Goal: Check status: Check status

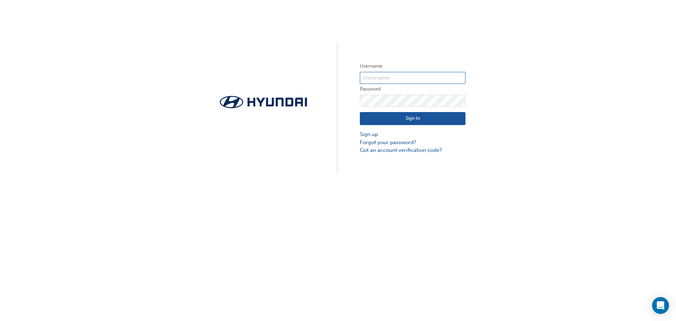
type input "22482"
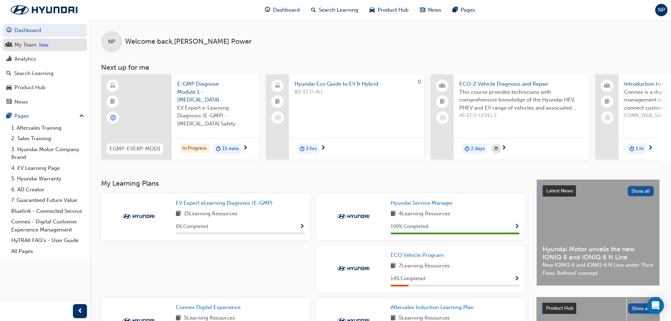
click at [24, 46] on div "My Team" at bounding box center [25, 45] width 22 height 8
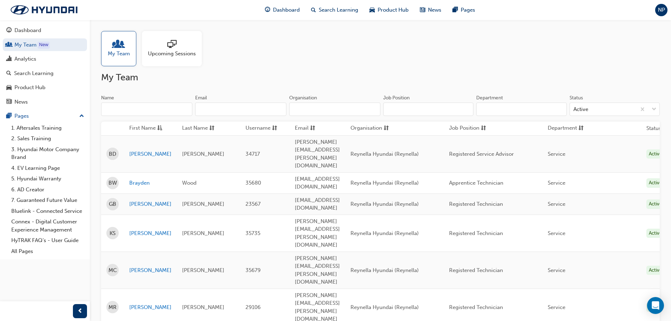
scroll to position [76, 0]
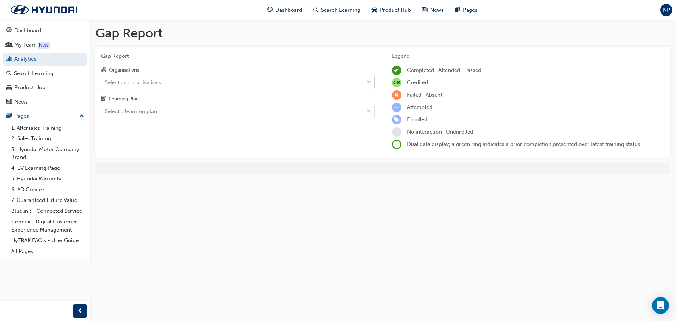
click at [127, 82] on div "Select an organisations" at bounding box center [133, 82] width 56 height 8
click at [106, 82] on input "Organisations Select an organisations" at bounding box center [105, 82] width 1 height 6
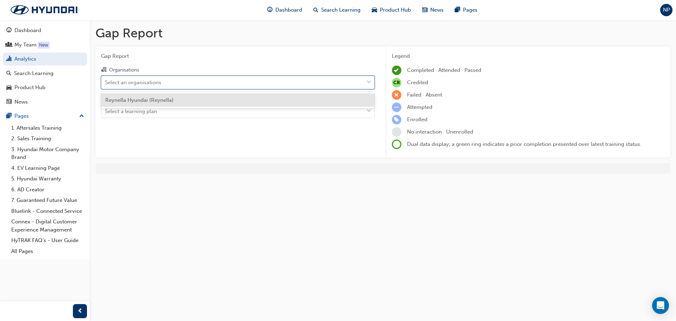
click at [129, 100] on span "Reynella Hyundai (Reynella)" at bounding box center [139, 100] width 68 height 6
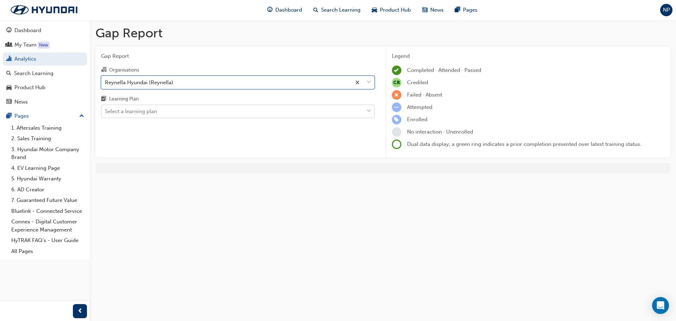
click at [130, 113] on div "Select a learning plan" at bounding box center [131, 111] width 52 height 8
click at [106, 113] on input "Learning Plan Select a learning plan" at bounding box center [105, 111] width 1 height 6
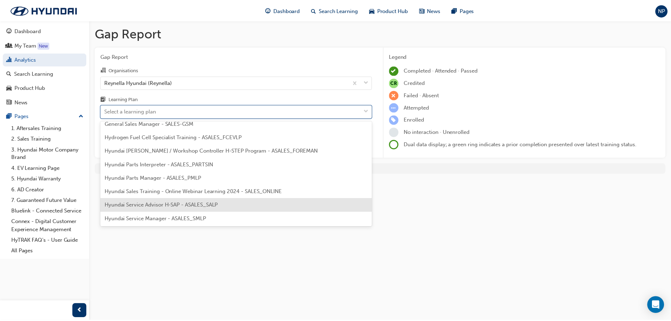
scroll to position [176, 0]
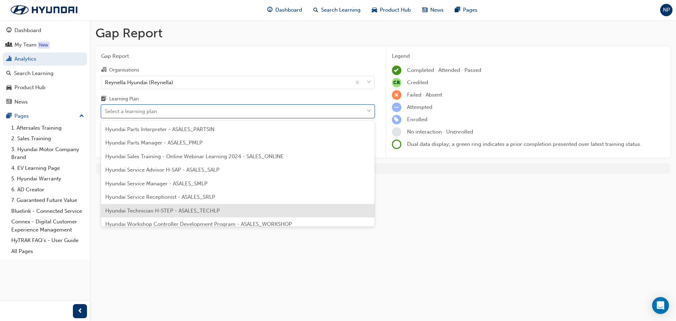
click at [134, 210] on span "Hyundai Technician H-STEP - ASALES_TECHLP" at bounding box center [162, 210] width 114 height 6
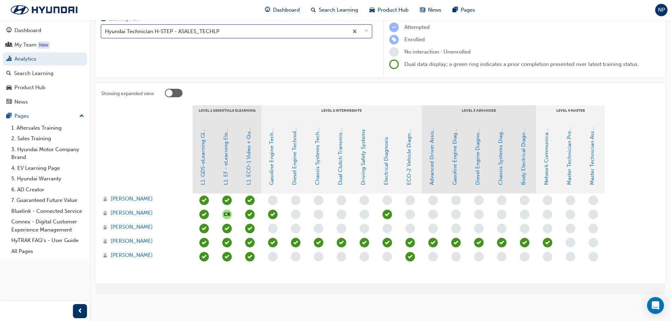
scroll to position [82, 0]
